Goal: Transaction & Acquisition: Purchase product/service

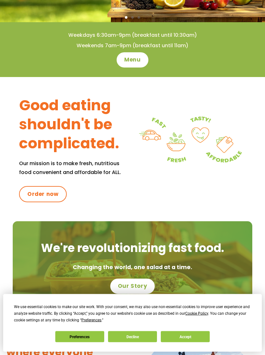
scroll to position [141, 0]
click at [84, 343] on button "Preferences" at bounding box center [79, 336] width 49 height 11
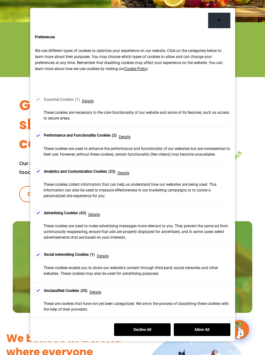
click at [35, 133] on div "Cookie Consent Preferences" at bounding box center [38, 135] width 6 height 6
click at [36, 169] on div "Cookie Consent Preferences" at bounding box center [38, 171] width 6 height 6
click at [37, 213] on div "Cookie Consent Preferences" at bounding box center [38, 213] width 6 height 6
click at [36, 252] on div "Cookie Consent Preferences" at bounding box center [38, 255] width 6 height 6
click at [38, 290] on div "Cookie Consent Preferences" at bounding box center [38, 291] width 6 height 6
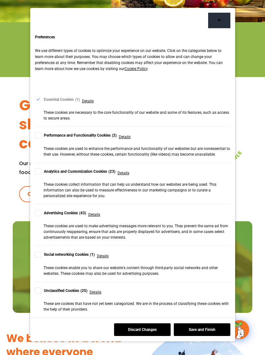
click at [209, 331] on button "Save and Finish" at bounding box center [202, 330] width 56 height 13
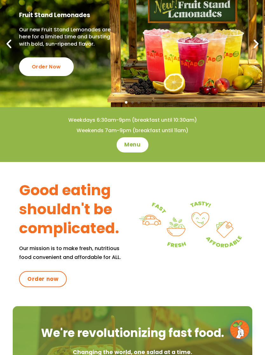
scroll to position [0, 0]
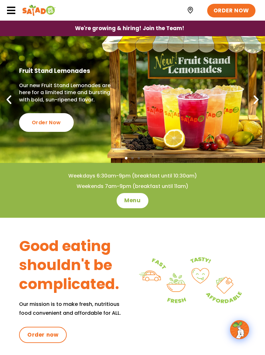
click at [135, 200] on span "Menu" at bounding box center [132, 201] width 16 height 8
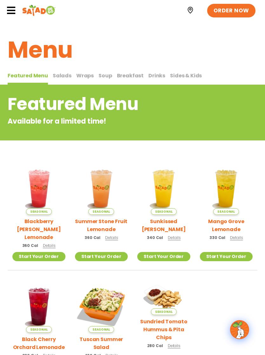
click at [96, 186] on img at bounding box center [101, 188] width 53 height 53
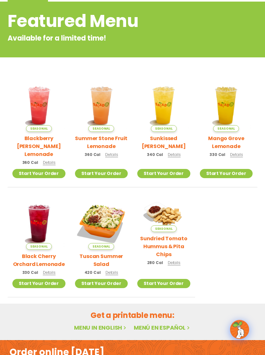
scroll to position [83, 0]
click at [37, 212] on img at bounding box center [38, 223] width 53 height 53
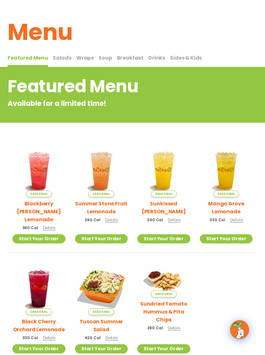
scroll to position [0, 0]
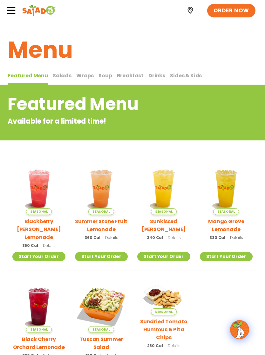
click at [60, 76] on span "Salads" at bounding box center [62, 75] width 19 height 7
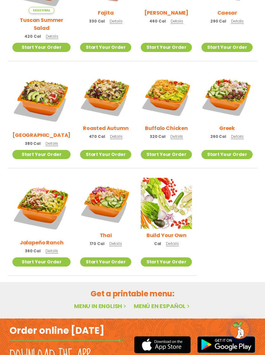
scroll to position [238, 0]
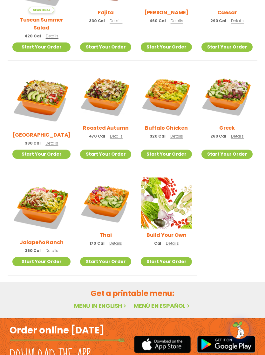
click at [170, 241] on span "Details" at bounding box center [172, 243] width 13 height 5
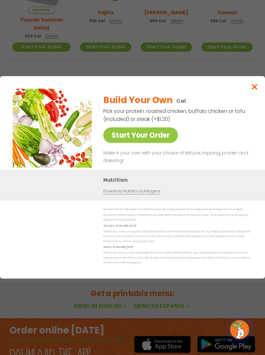
click at [127, 141] on link "Start Your Order" at bounding box center [140, 136] width 75 height 16
